Goal: Information Seeking & Learning: Learn about a topic

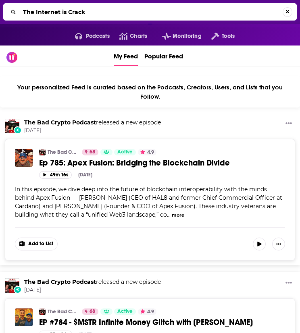
type input "The Internet is Crack"
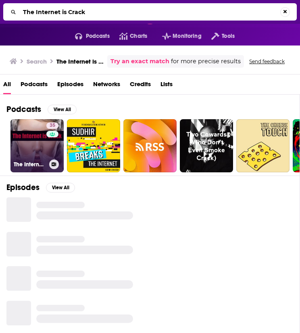
click at [27, 143] on link "35 The Internet is Crack" at bounding box center [36, 145] width 53 height 53
